Goal: Task Accomplishment & Management: Use online tool/utility

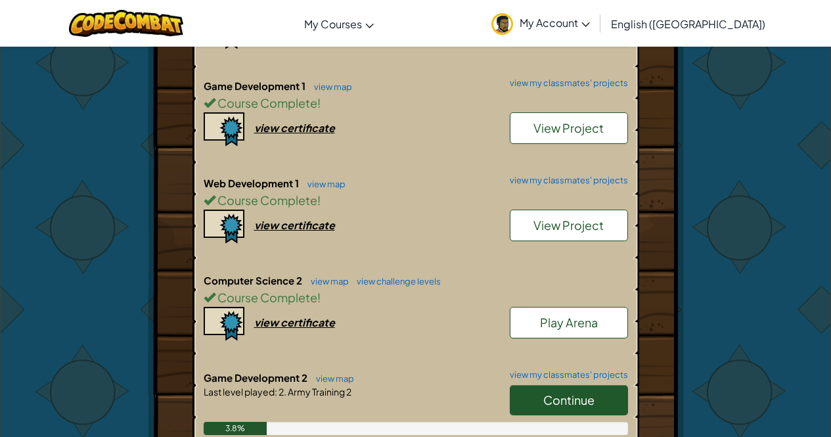
scroll to position [525, 0]
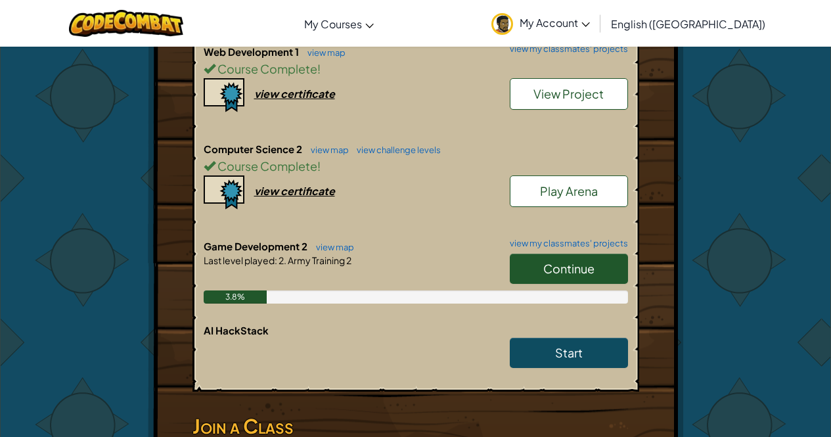
click at [551, 264] on span "Continue" at bounding box center [568, 268] width 51 height 15
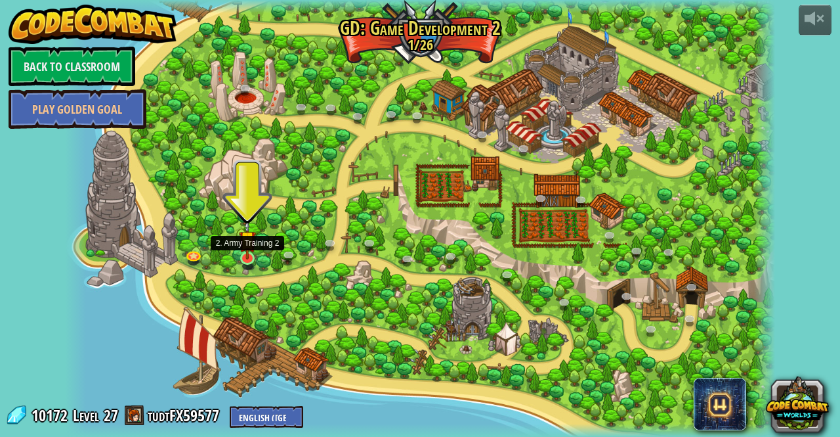
click at [244, 257] on img at bounding box center [248, 239] width 18 height 40
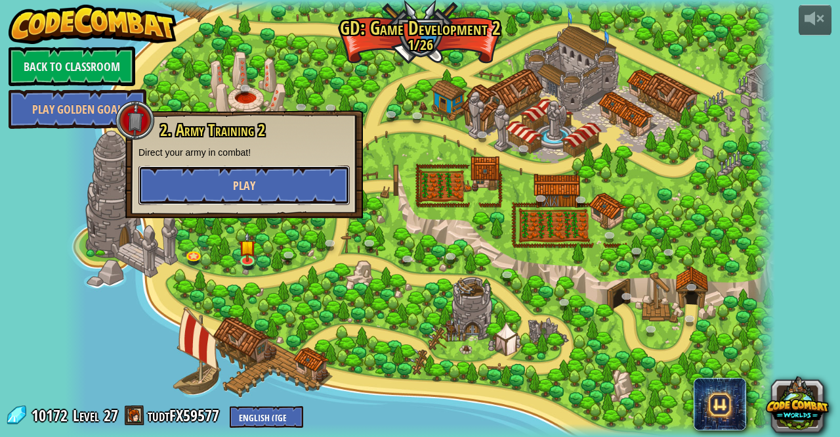
click at [288, 196] on button "Play" at bounding box center [244, 184] width 211 height 39
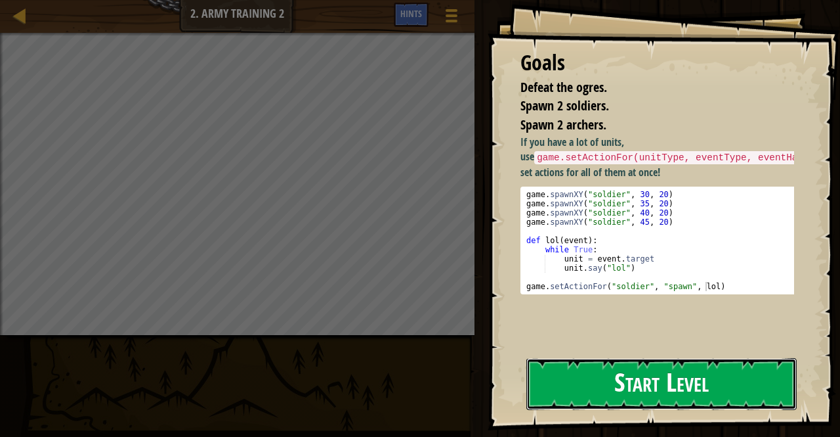
click at [555, 358] on button "Start Level" at bounding box center [662, 384] width 271 height 52
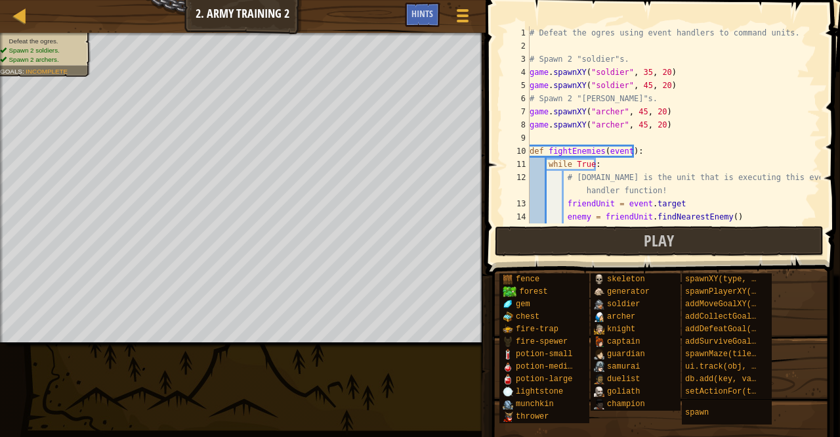
scroll to position [131, 0]
